Goal: Task Accomplishment & Management: Use online tool/utility

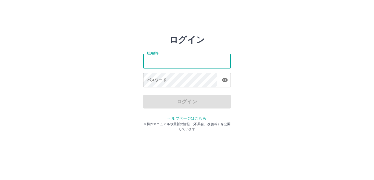
drag, startPoint x: 0, startPoint y: 0, endPoint x: 166, endPoint y: 62, distance: 177.1
click at [166, 62] on input "社員番号" at bounding box center [187, 61] width 88 height 14
type input "*******"
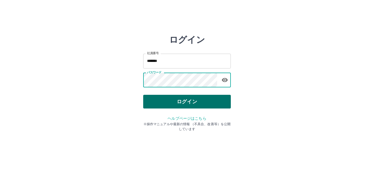
click at [184, 103] on button "ログイン" at bounding box center [187, 102] width 88 height 14
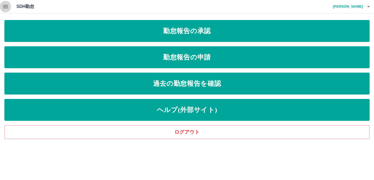
click at [6, 6] on icon "button" at bounding box center [5, 6] width 5 height 3
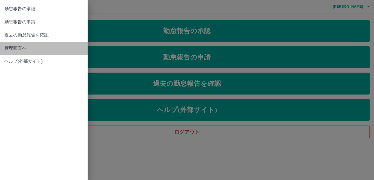
click at [14, 49] on span "管理画面へ" at bounding box center [43, 48] width 79 height 7
